Goal: Task Accomplishment & Management: Manage account settings

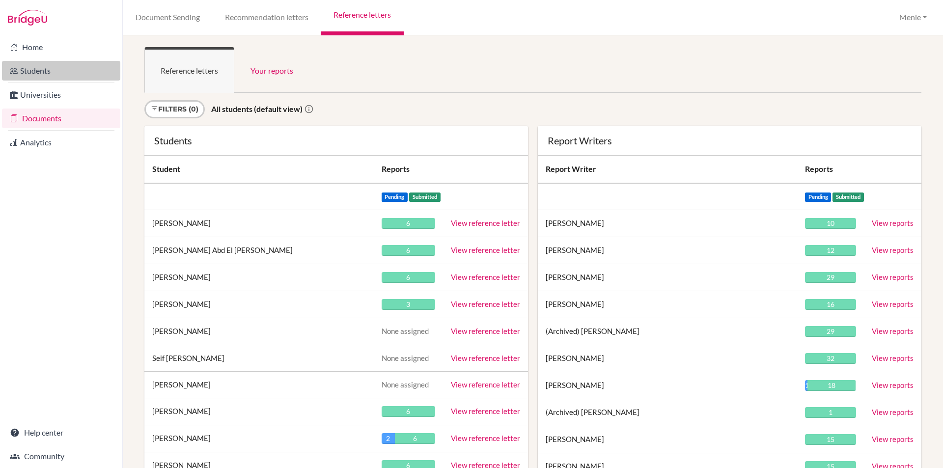
click at [43, 69] on link "Students" at bounding box center [61, 71] width 118 height 20
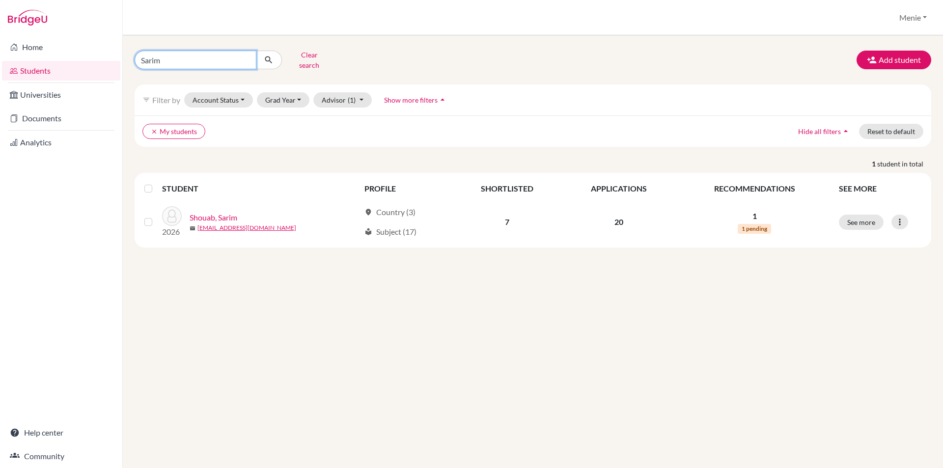
drag, startPoint x: 161, startPoint y: 60, endPoint x: -130, endPoint y: 47, distance: 291.2
click at [0, 47] on html "Home Students Universities Documents Analytics Help center Community Students o…" at bounding box center [471, 234] width 943 height 468
type input "[PERSON_NAME]"
click at [271, 56] on icon "submit" at bounding box center [269, 60] width 10 height 10
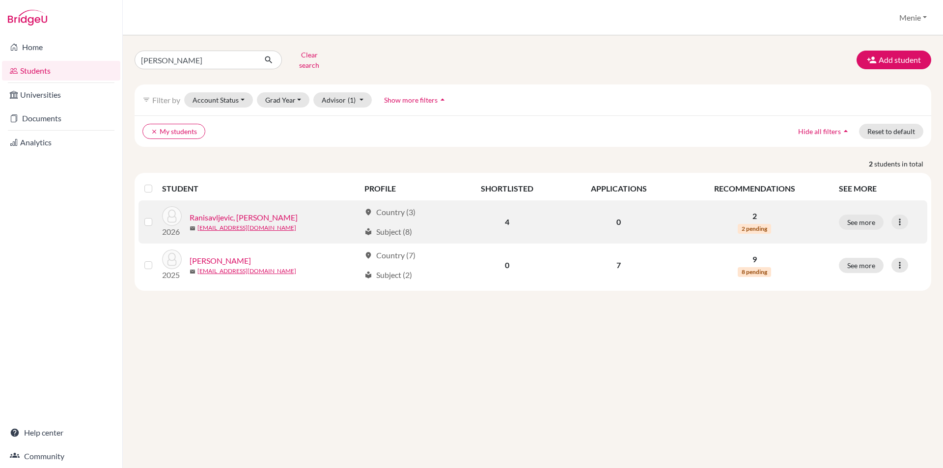
click at [242, 212] on link "Ranisavljevic, [PERSON_NAME]" at bounding box center [244, 218] width 108 height 12
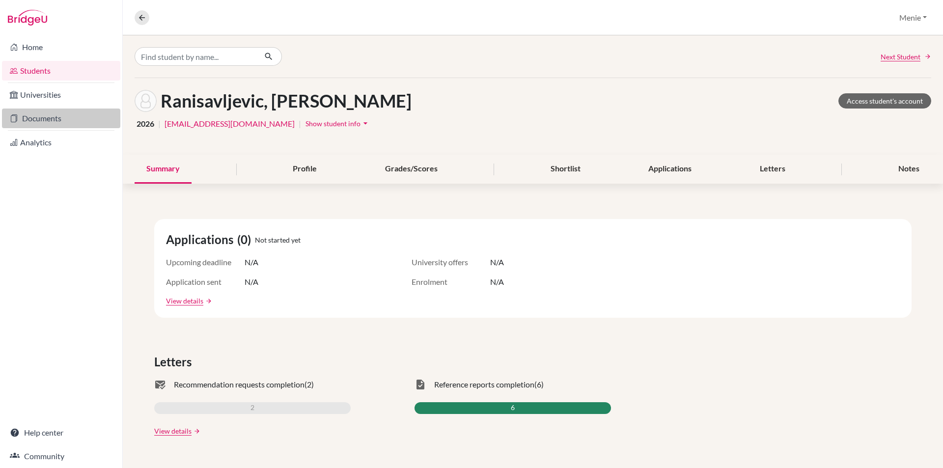
click at [40, 120] on link "Documents" at bounding box center [61, 119] width 118 height 20
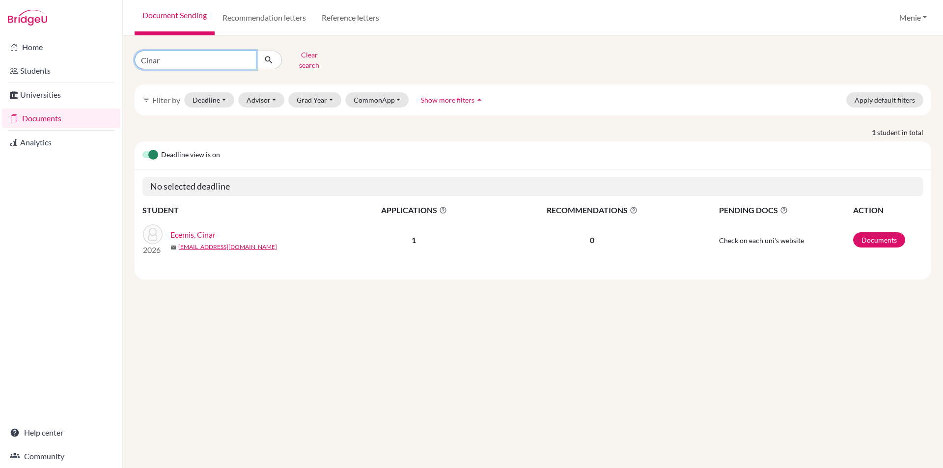
drag, startPoint x: 189, startPoint y: 57, endPoint x: -62, endPoint y: 60, distance: 251.6
click at [0, 60] on html "Home Students Universities Documents Analytics Help center Community Document S…" at bounding box center [471, 234] width 943 height 468
type input "[PERSON_NAME]"
click at [271, 58] on icon "submit" at bounding box center [269, 60] width 10 height 10
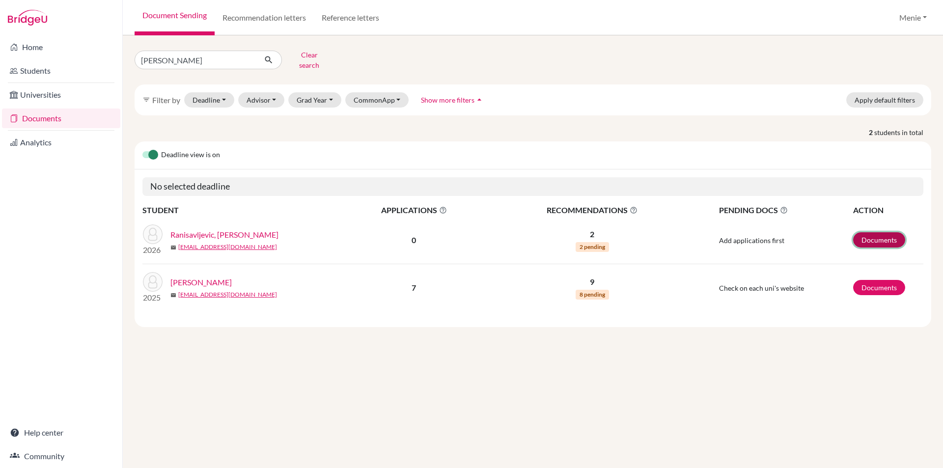
click at [865, 232] on link "Documents" at bounding box center [880, 239] width 52 height 15
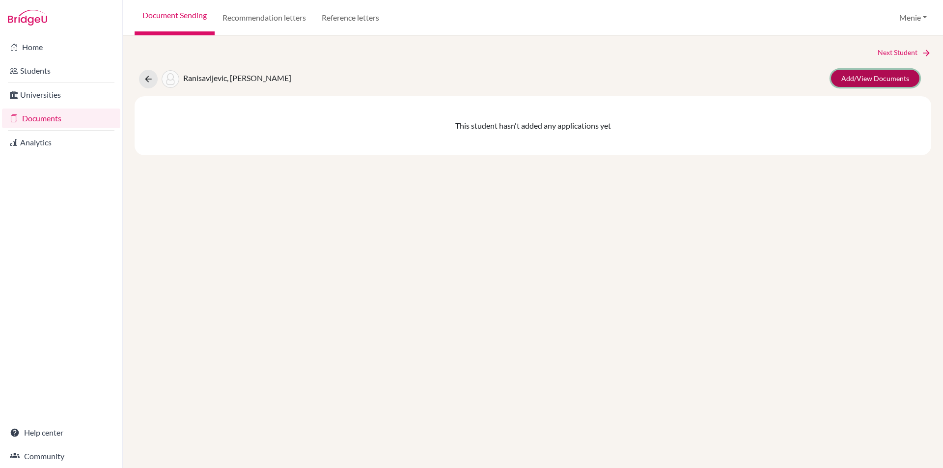
click at [878, 78] on link "Add/View Documents" at bounding box center [875, 78] width 88 height 17
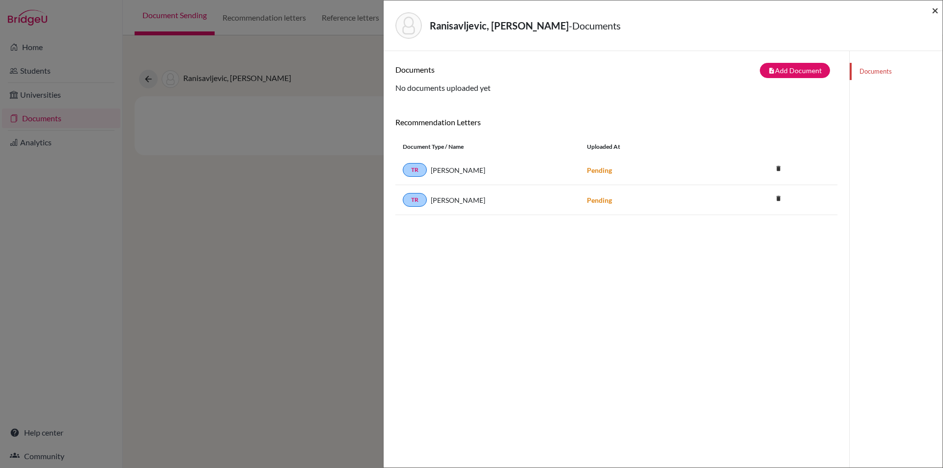
click at [935, 5] on span "×" at bounding box center [935, 10] width 7 height 14
